Goal: Information Seeking & Learning: Find specific fact

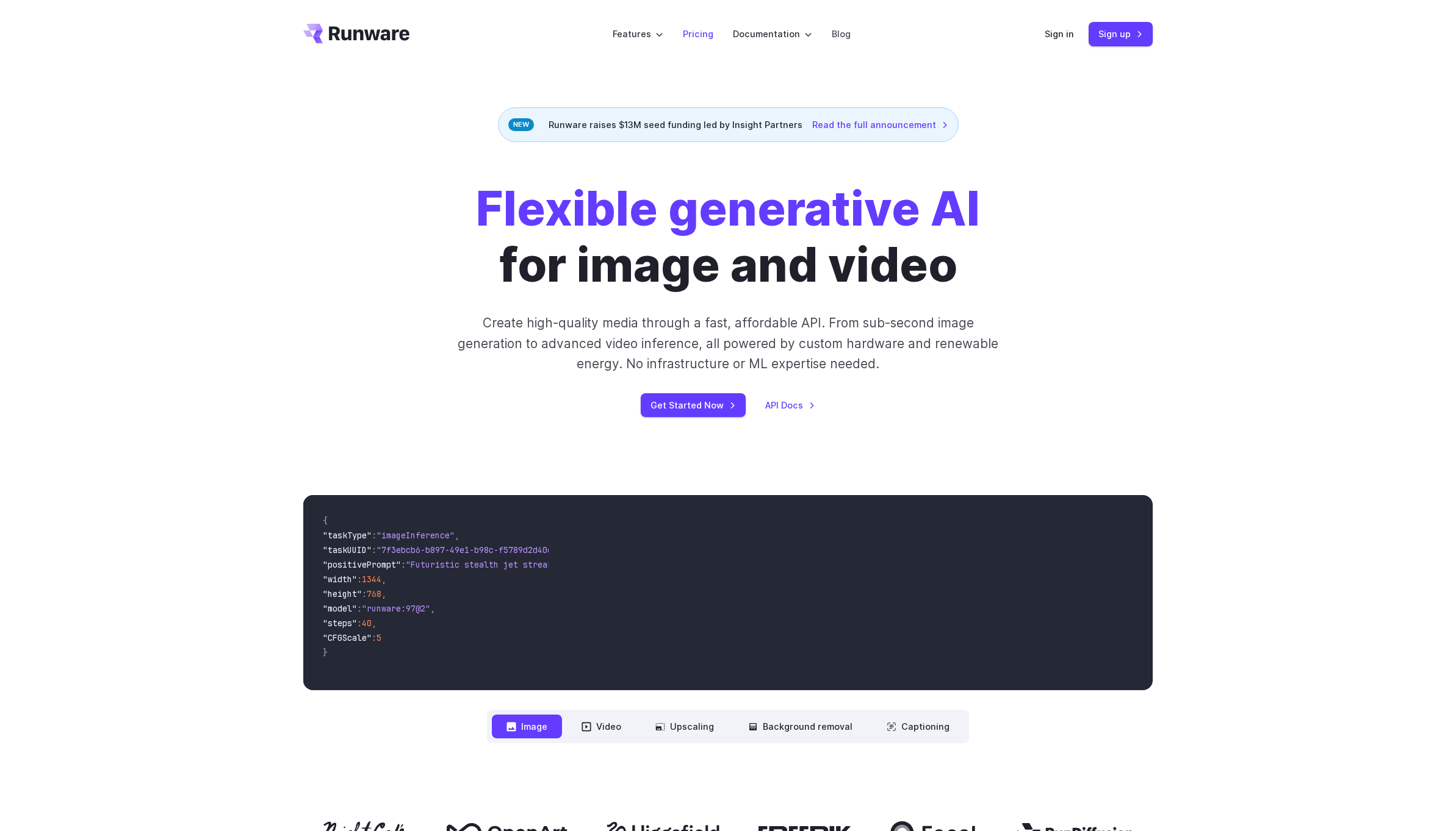
click at [694, 35] on link "Pricing" at bounding box center [697, 34] width 30 height 14
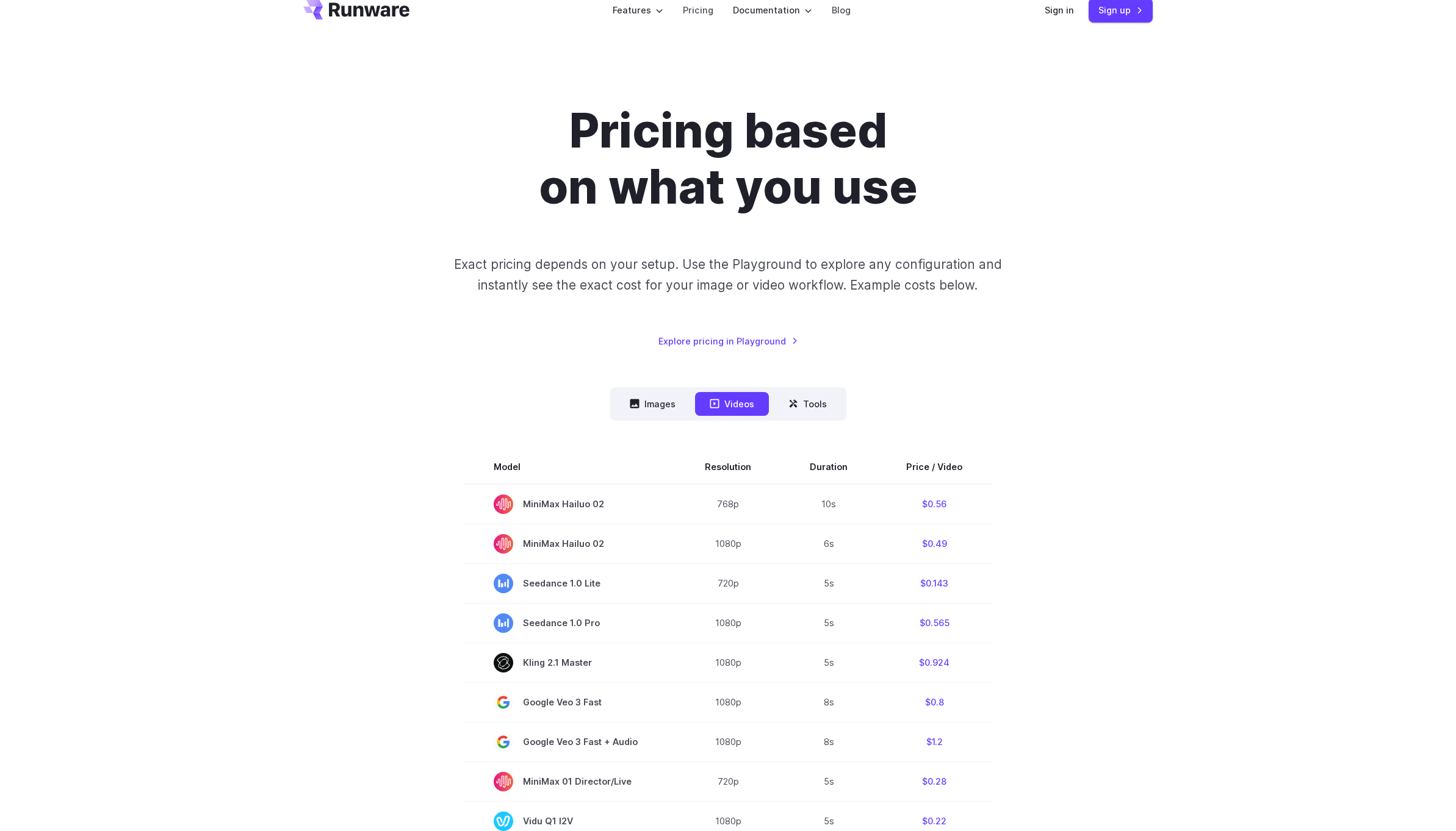
scroll to position [28, 0]
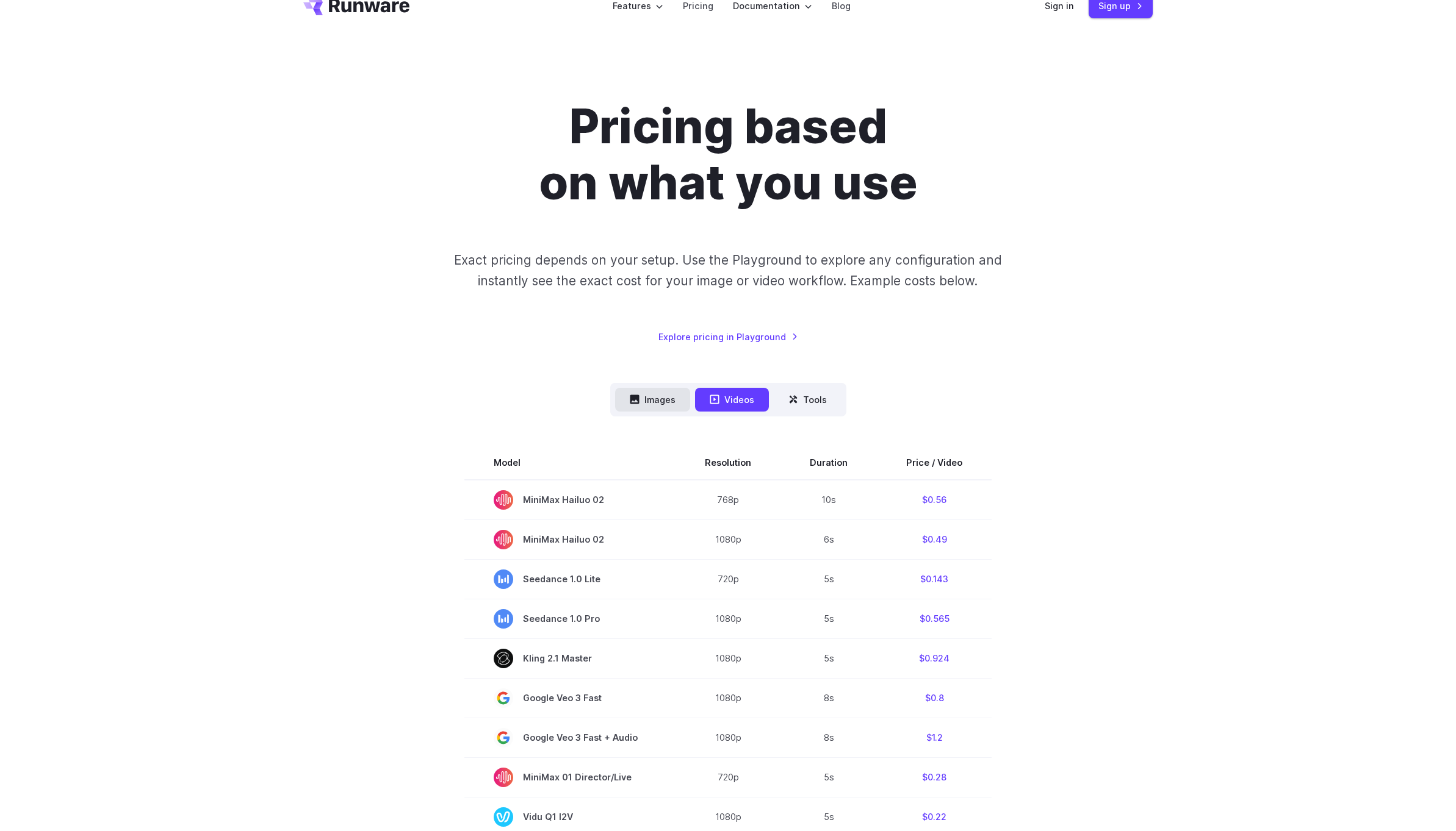
click at [645, 399] on button "Images" at bounding box center [653, 400] width 75 height 24
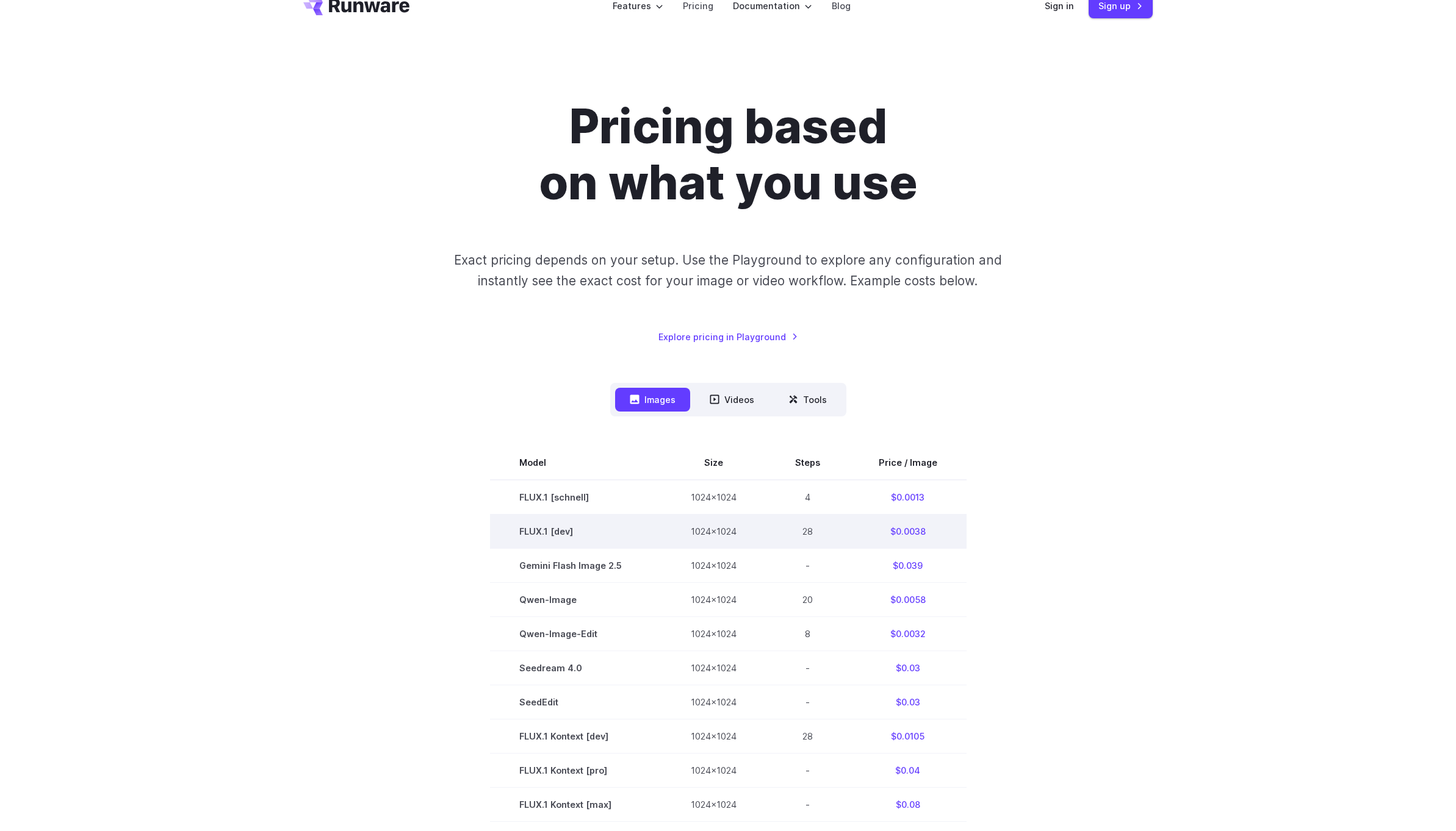
click at [900, 533] on td "$0.0038" at bounding box center [908, 532] width 117 height 34
click at [901, 533] on td "$0.0038" at bounding box center [908, 532] width 117 height 34
copy td "0.0038"
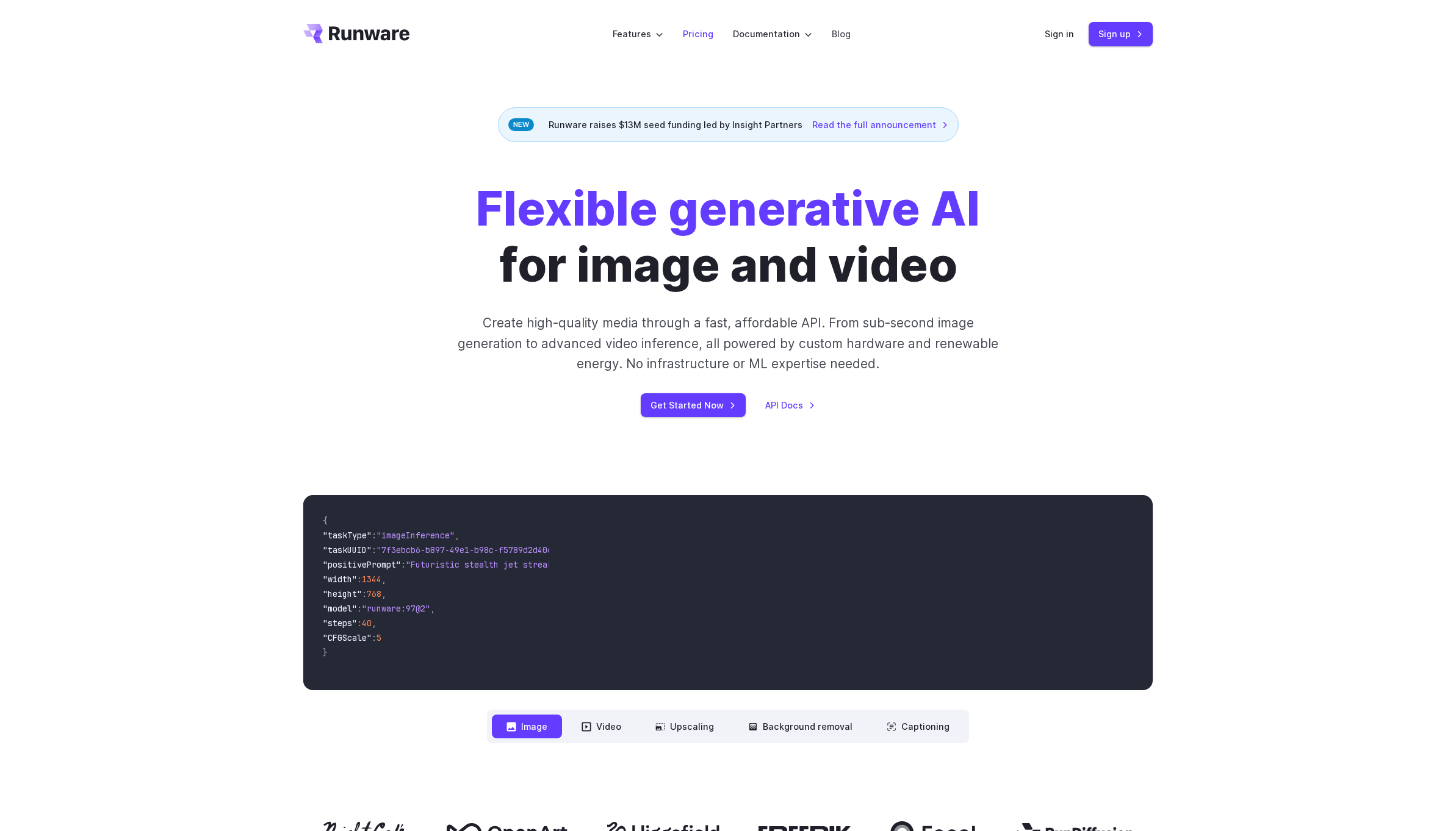
click at [697, 32] on link "Pricing" at bounding box center [697, 34] width 30 height 14
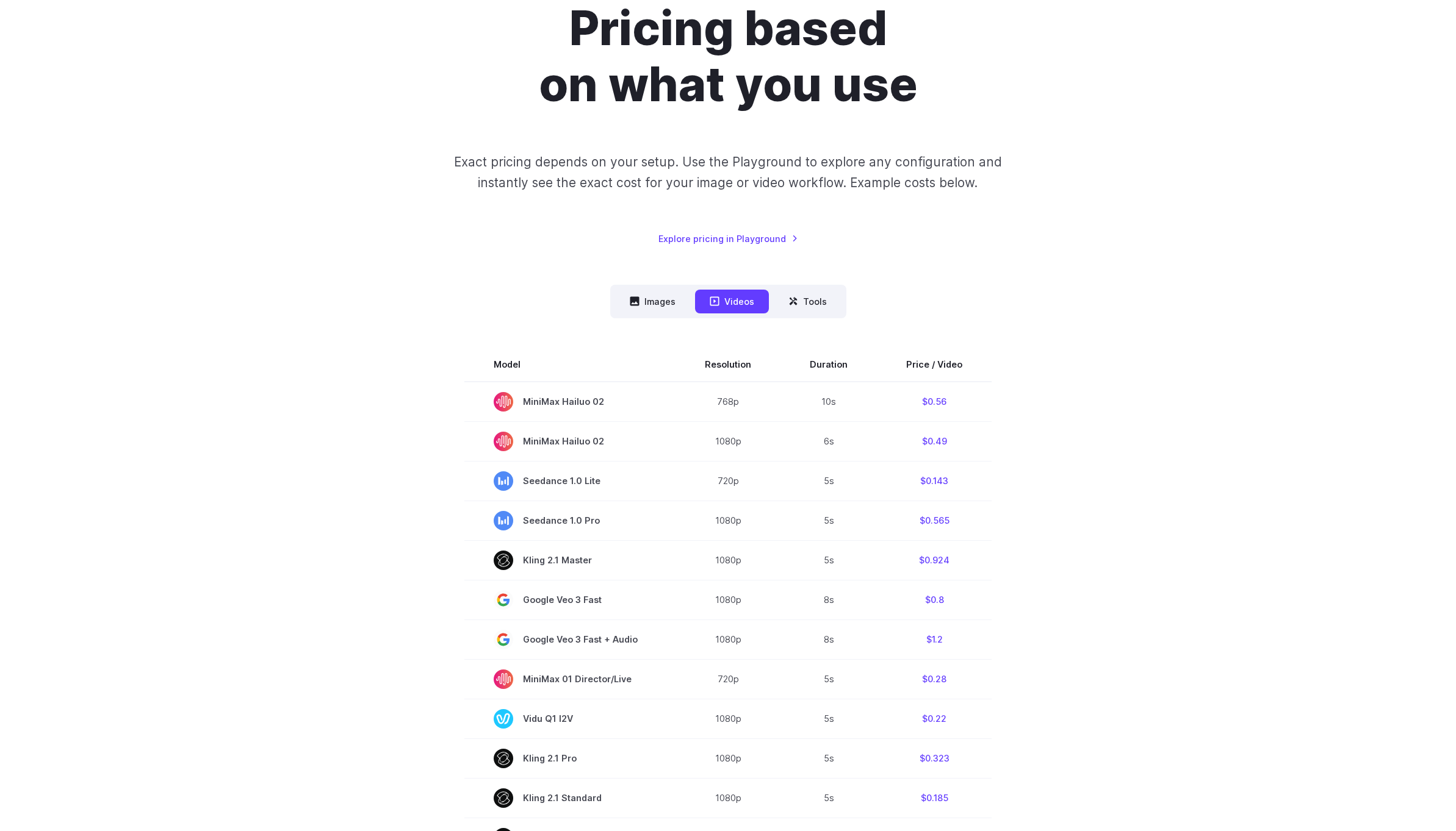
scroll to position [105, 0]
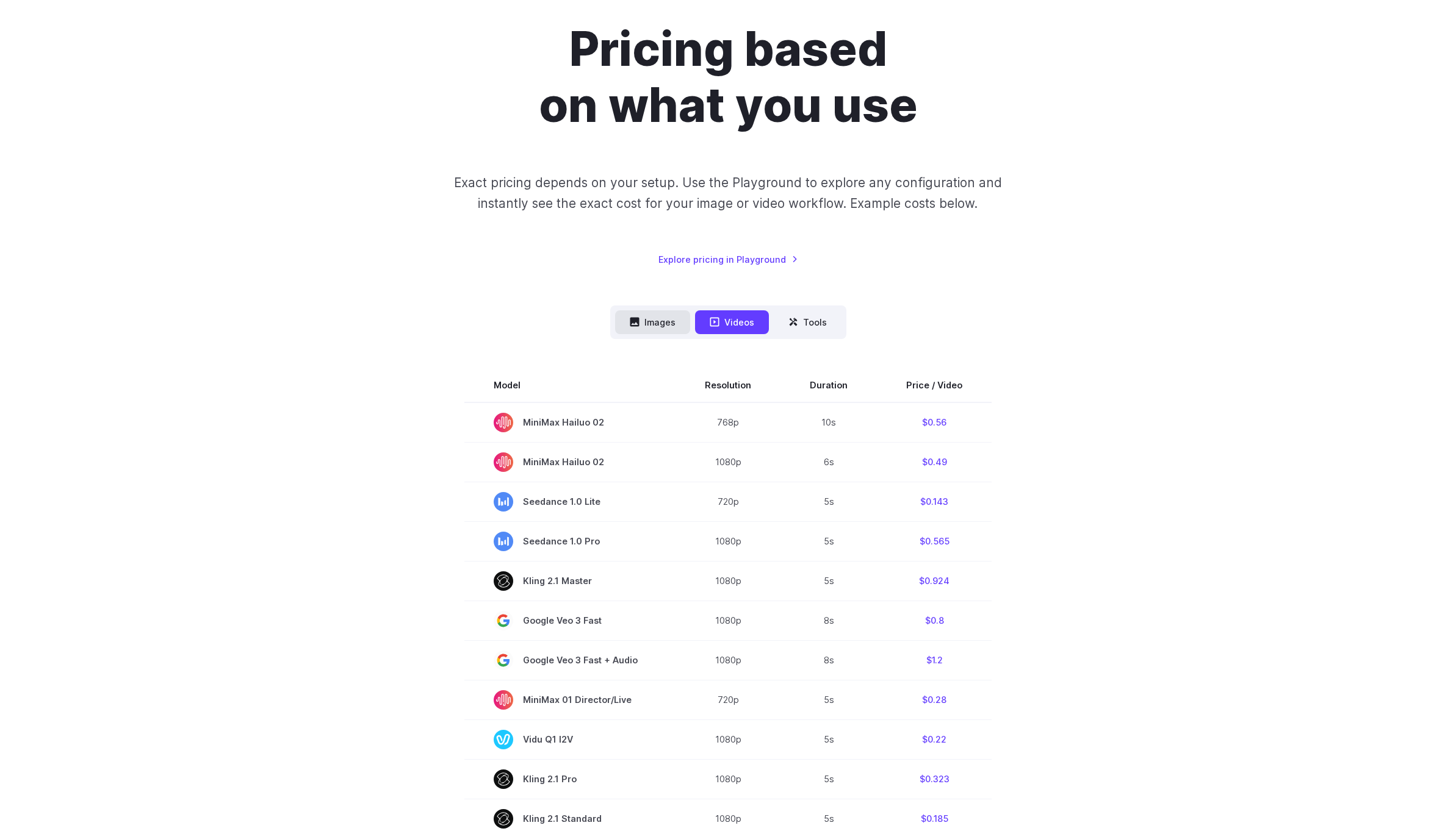
click at [646, 328] on button "Images" at bounding box center [653, 323] width 75 height 24
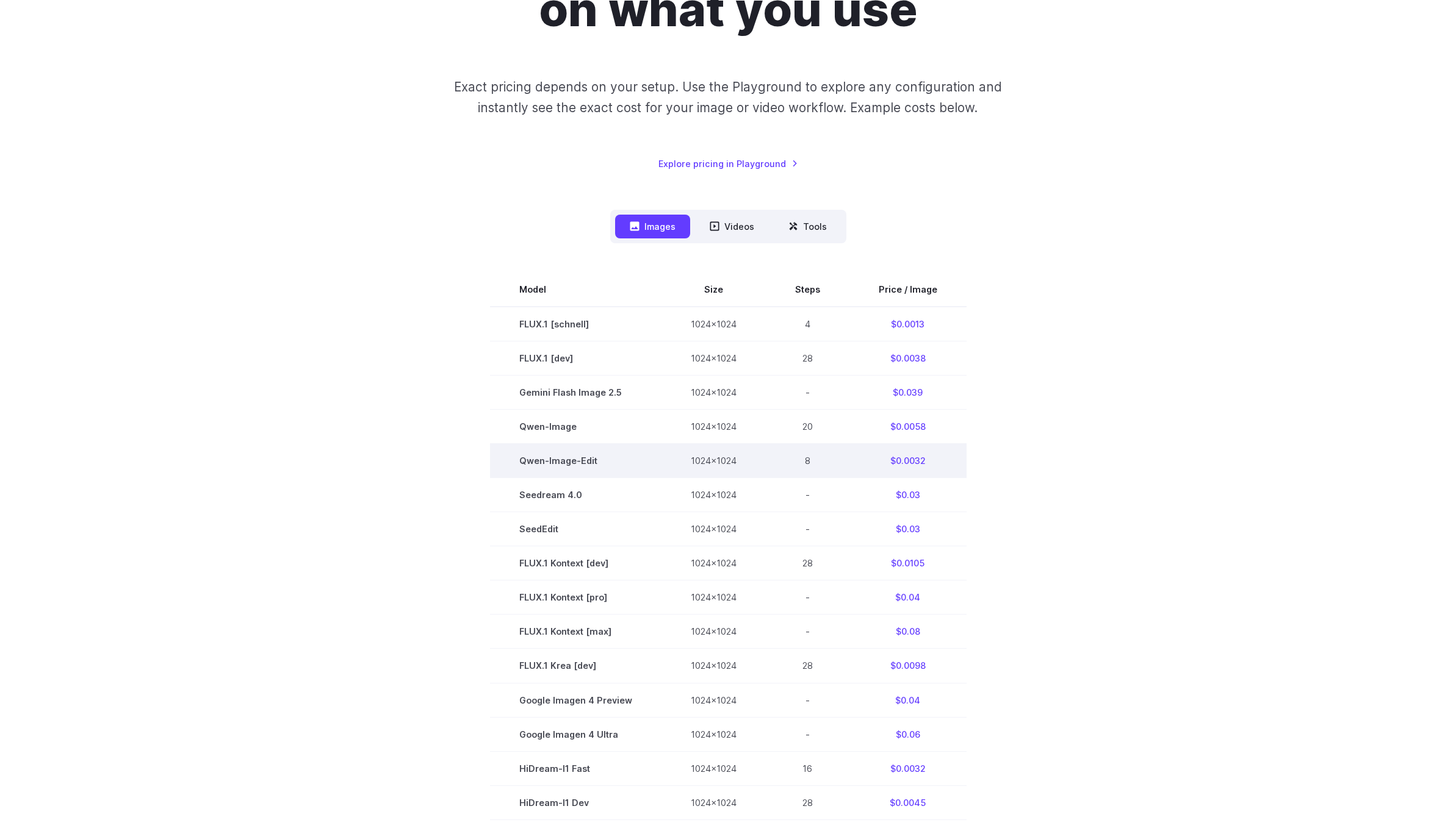
scroll to position [203, 0]
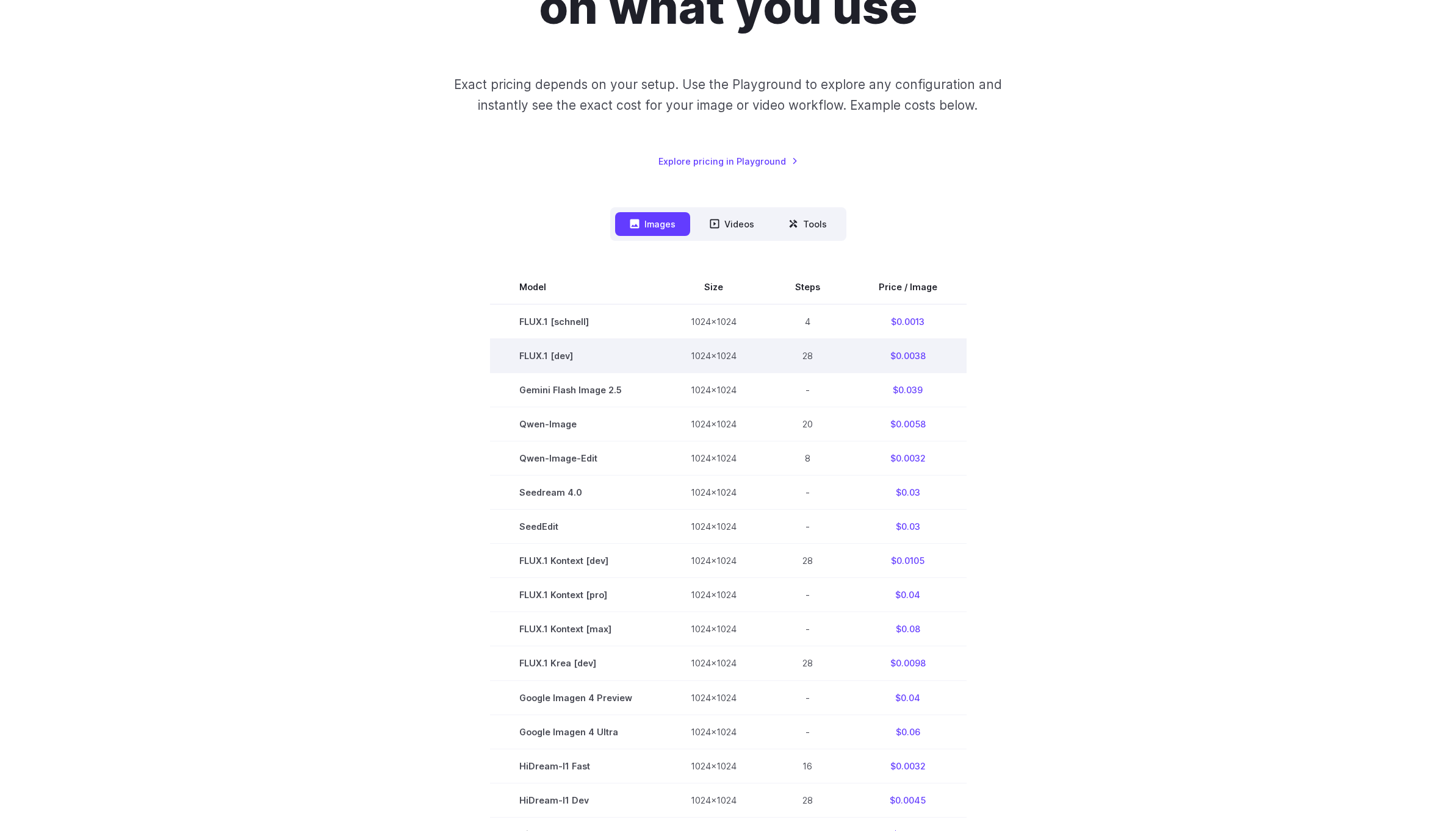
click at [902, 356] on td "$0.0038" at bounding box center [908, 356] width 117 height 34
copy td "0.0038"
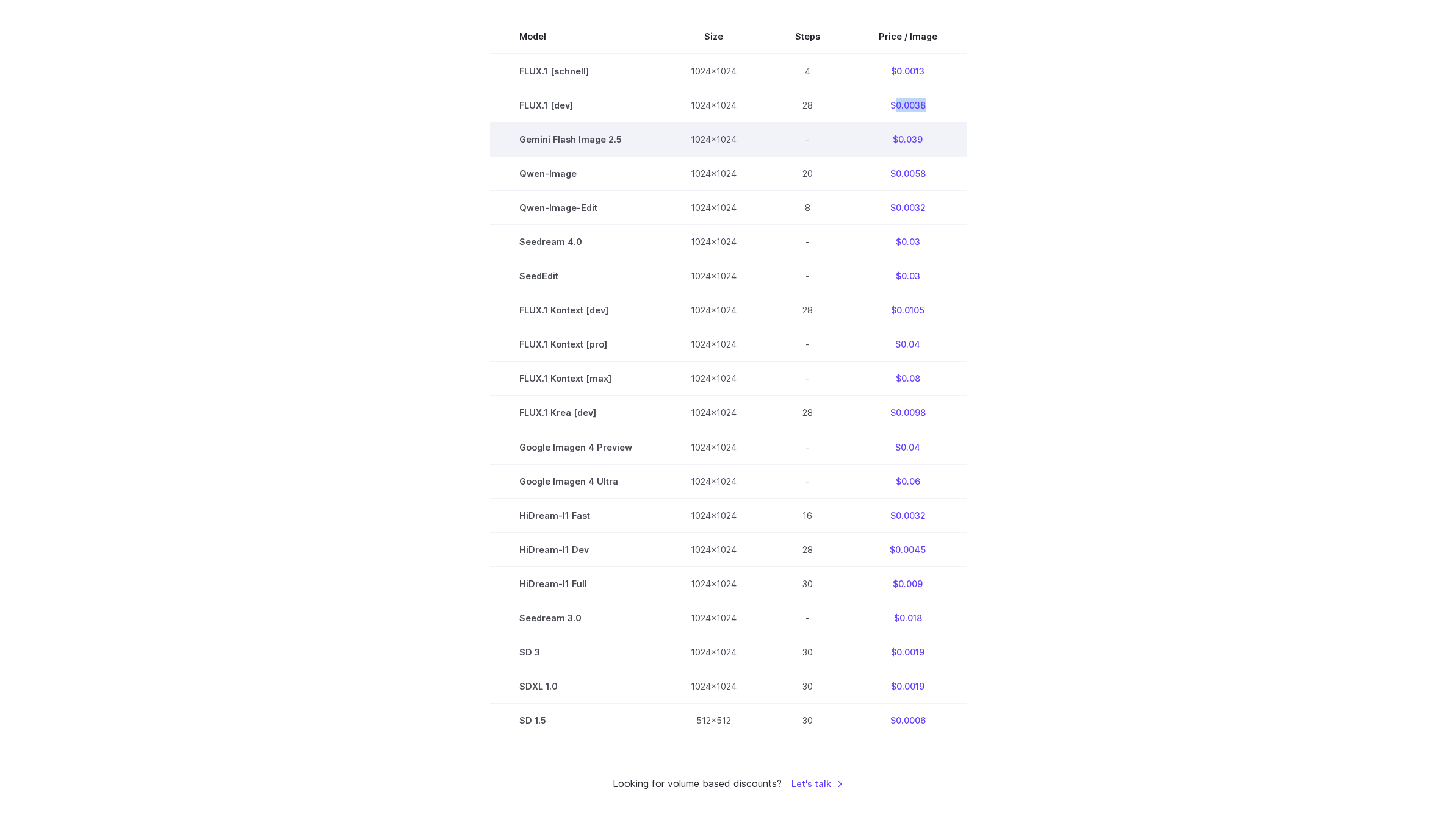
scroll to position [457, 0]
click at [349, 400] on section "Model Size Steps Price / Image FLUX.1 [schnell] 1024x1024 4 $0.0013 FLUX.1 [dev…" at bounding box center [728, 375] width 850 height 718
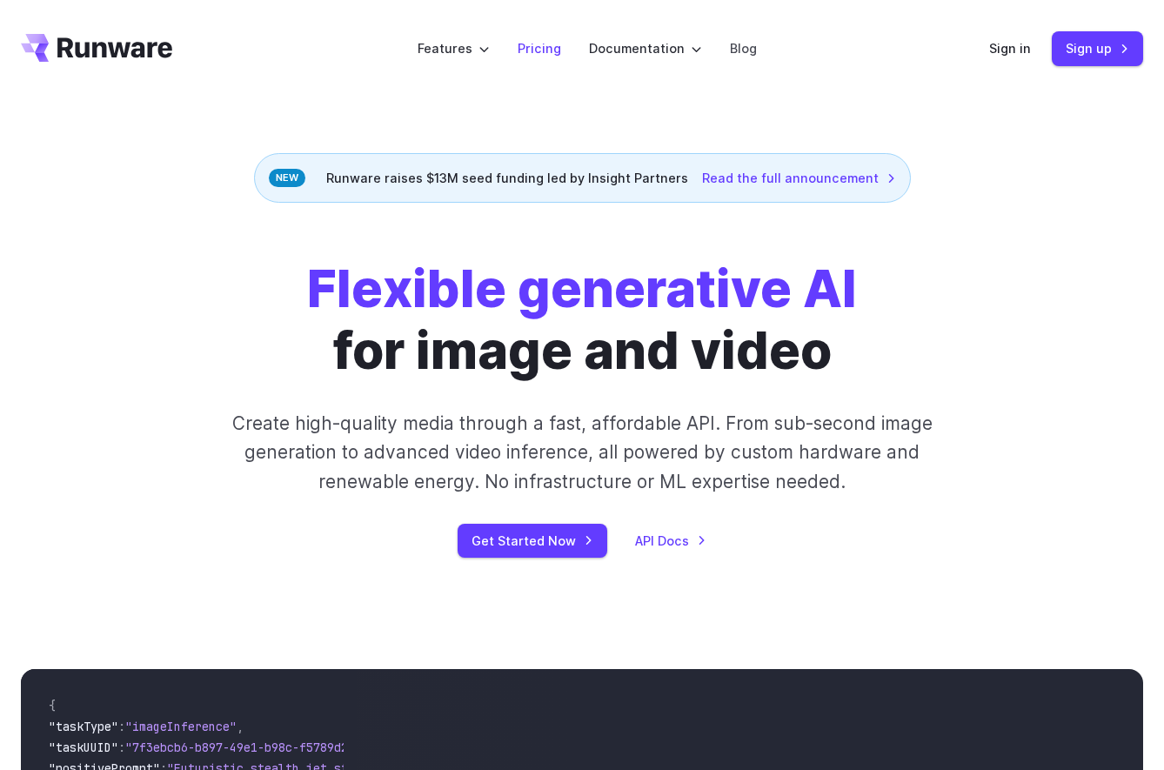
click at [537, 49] on link "Pricing" at bounding box center [538, 48] width 43 height 20
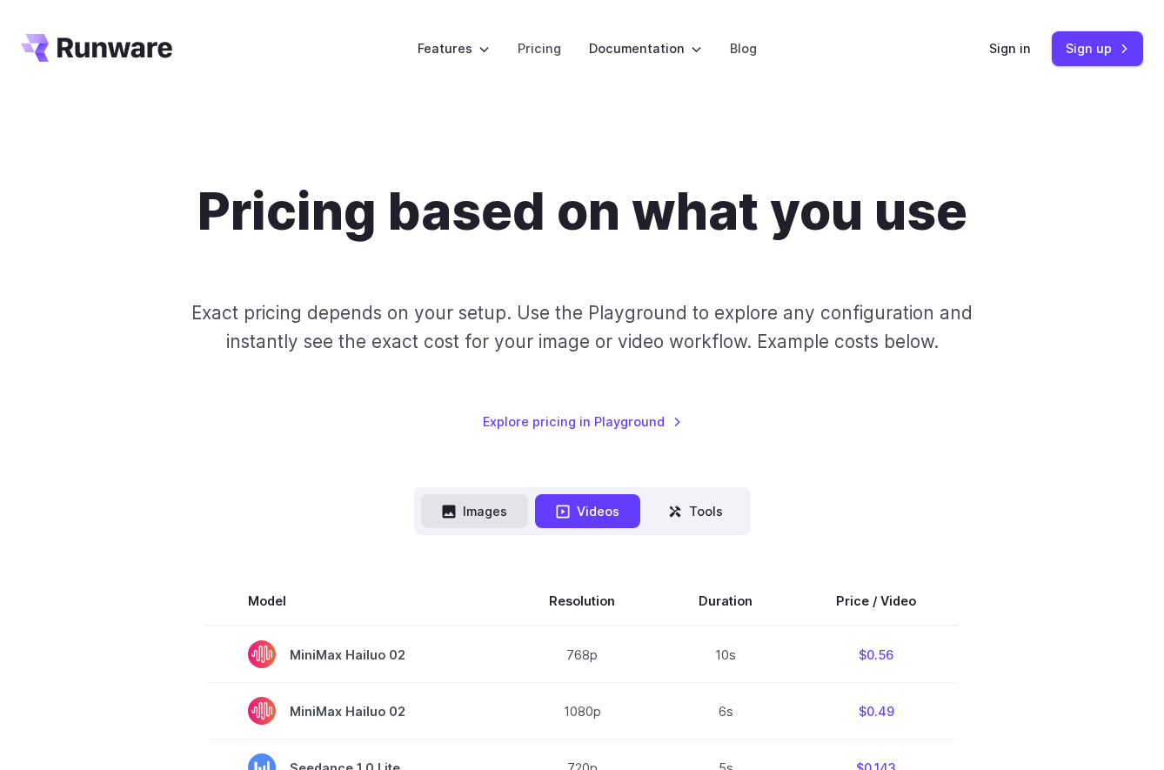
click at [494, 517] on button "Images" at bounding box center [474, 511] width 107 height 34
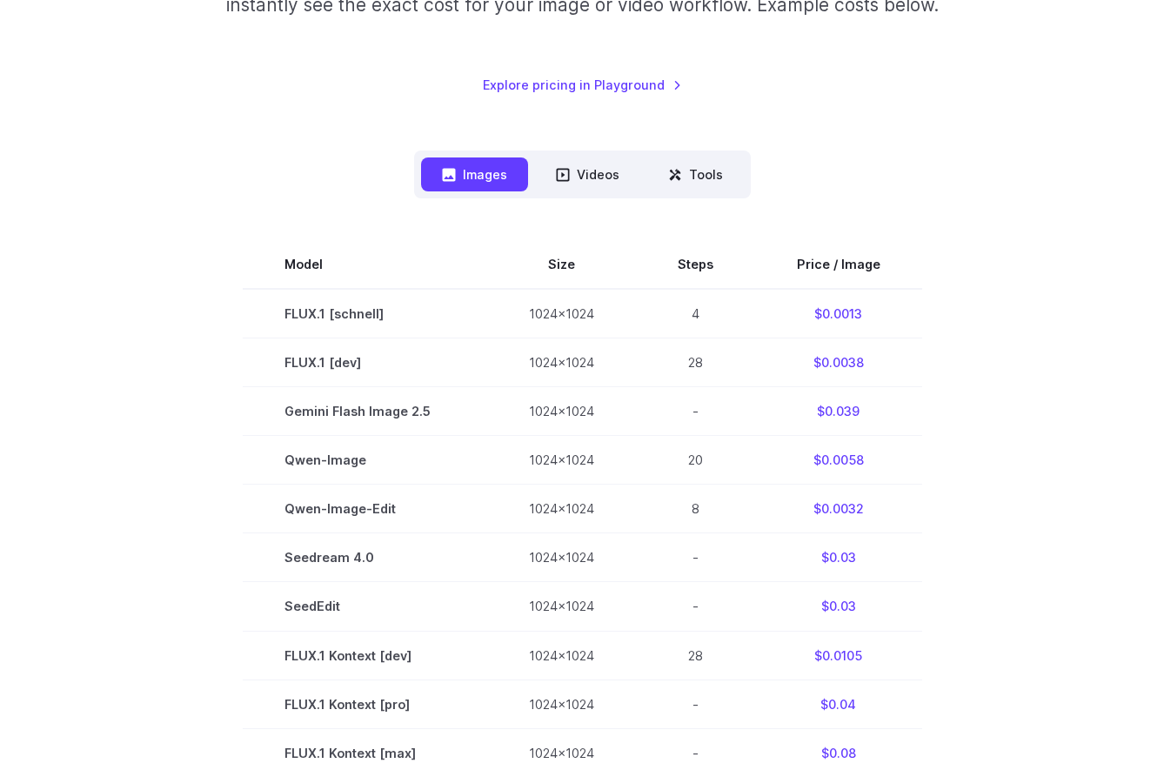
scroll to position [337, 0]
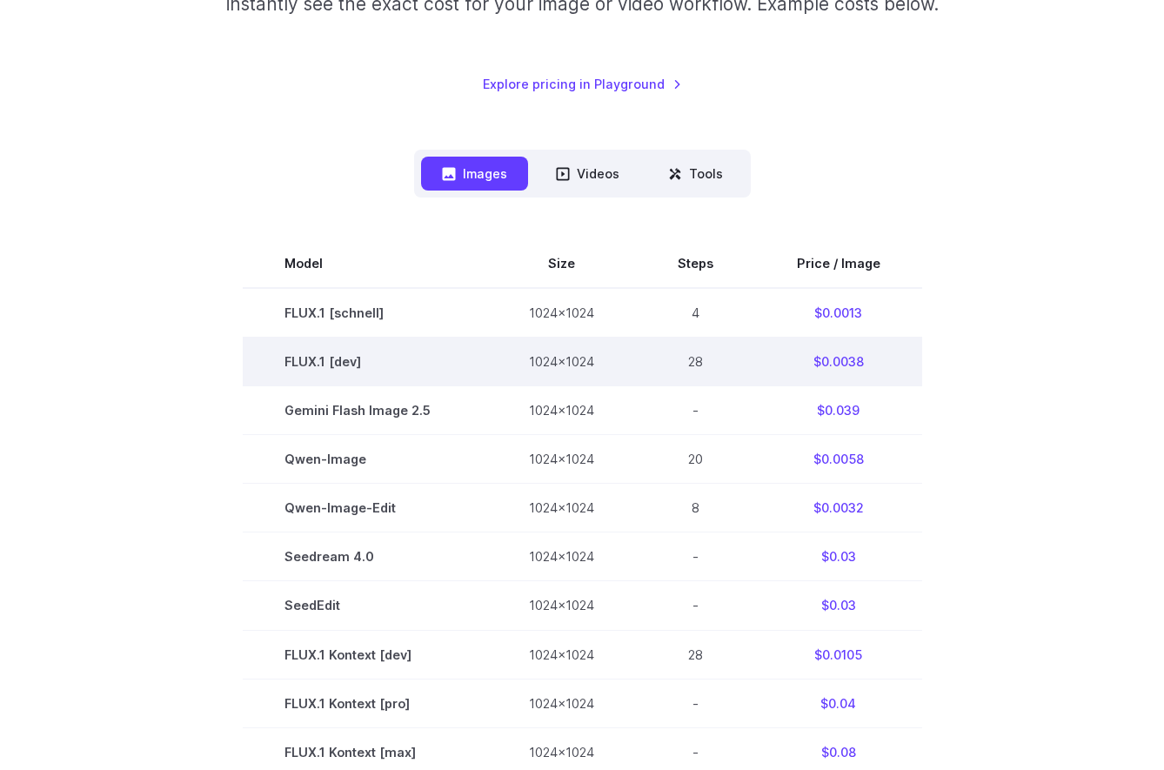
click at [837, 361] on td "$0.0038" at bounding box center [838, 361] width 167 height 49
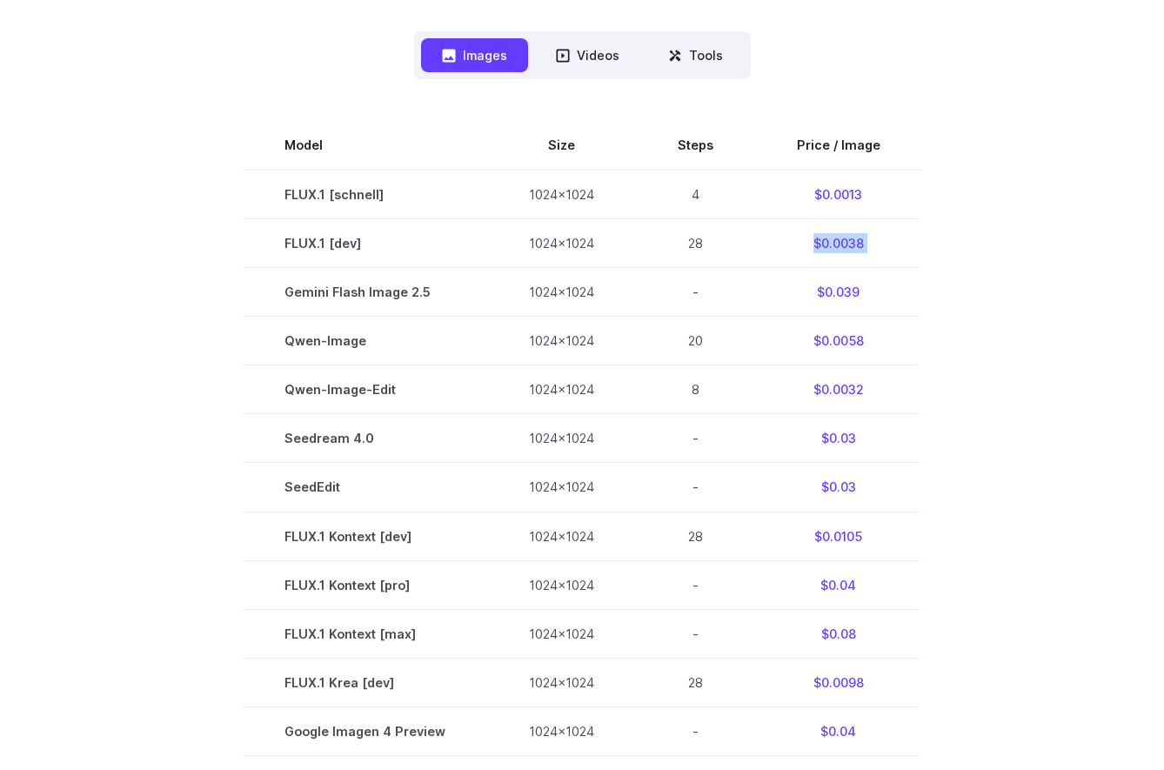
scroll to position [497, 0]
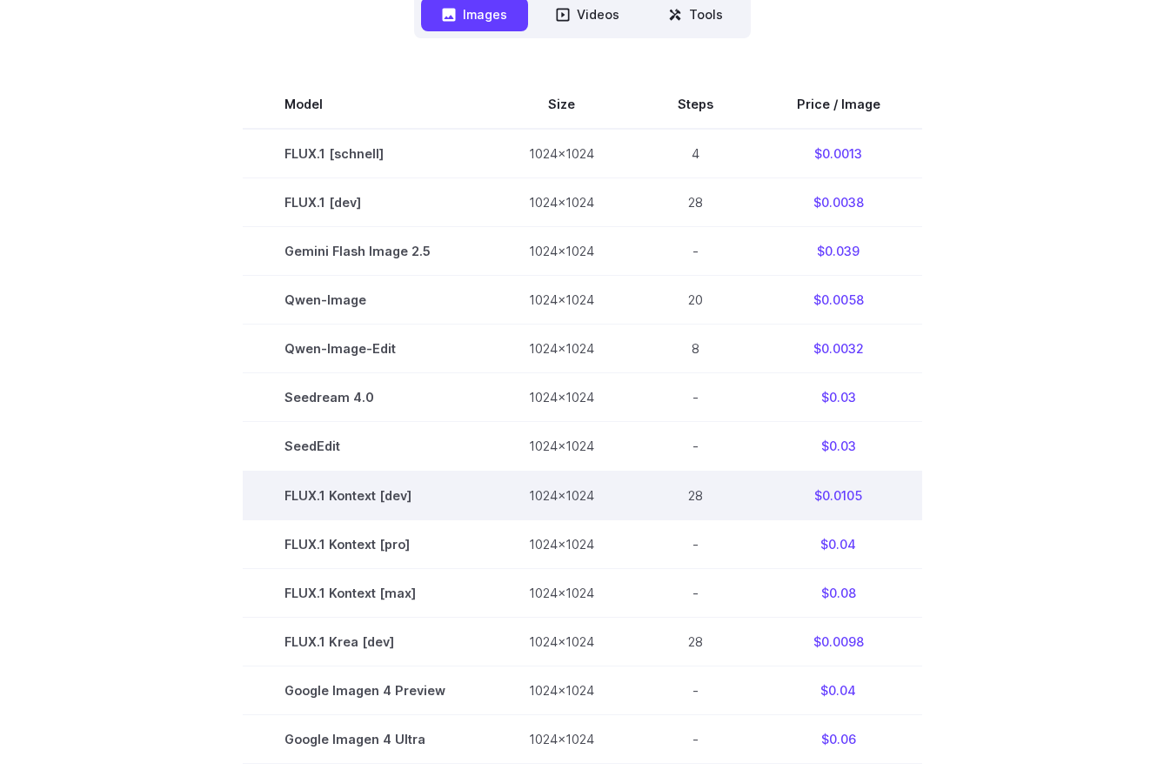
click at [808, 495] on td "$0.0105" at bounding box center [838, 495] width 167 height 49
click at [829, 503] on td "$0.0105" at bounding box center [838, 495] width 167 height 49
